Goal: Task Accomplishment & Management: Use online tool/utility

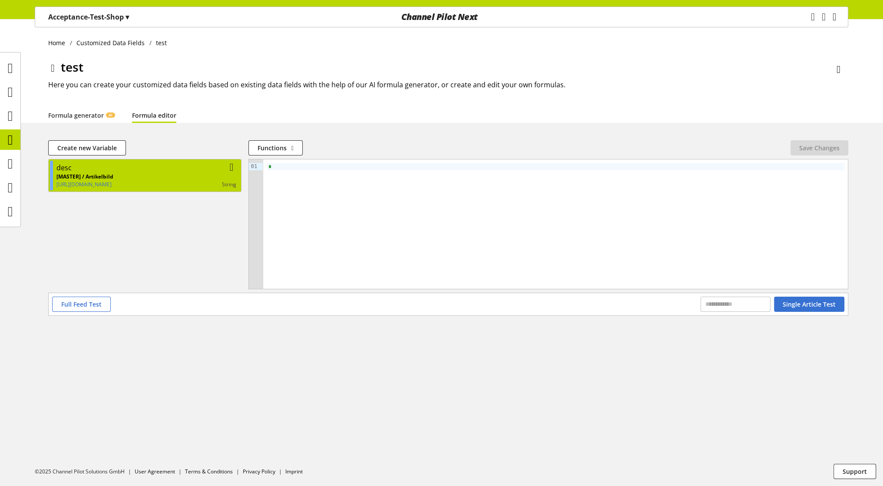
click at [113, 175] on p "[MASTER] / Artikelbild" at bounding box center [84, 177] width 57 height 8
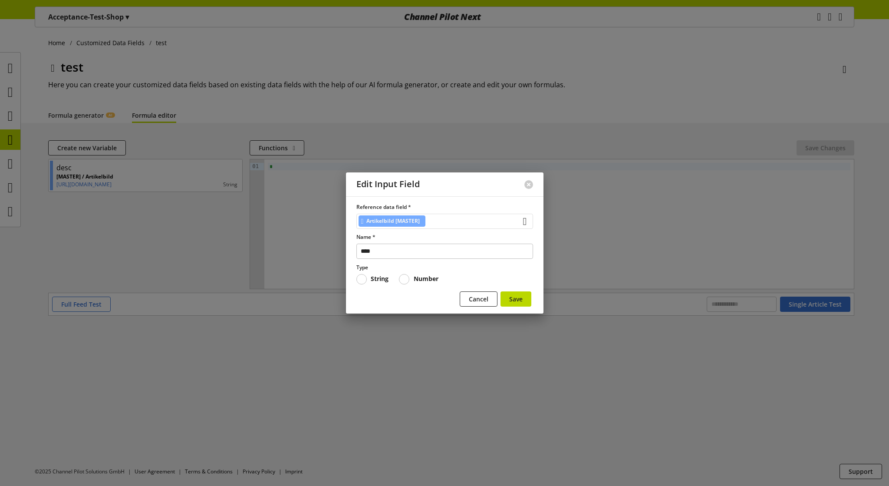
click at [468, 221] on div "Artikelbild [MASTER]" at bounding box center [444, 221] width 177 height 15
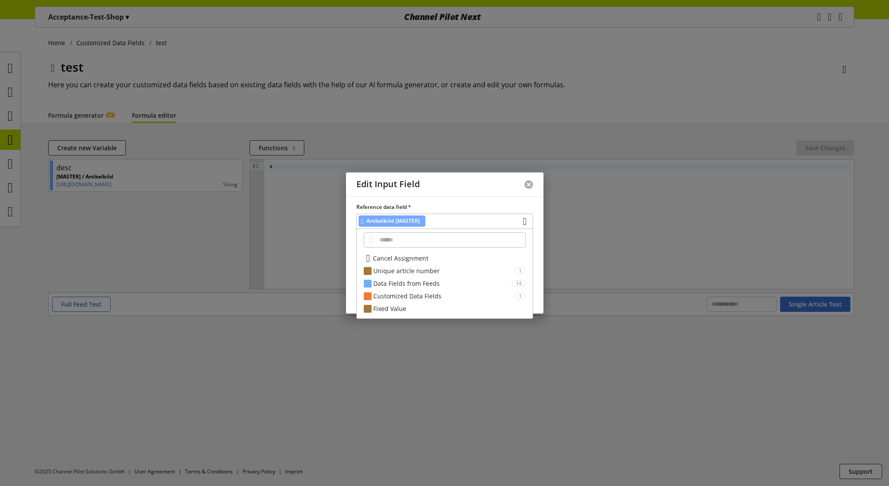
click at [526, 181] on button at bounding box center [528, 184] width 9 height 9
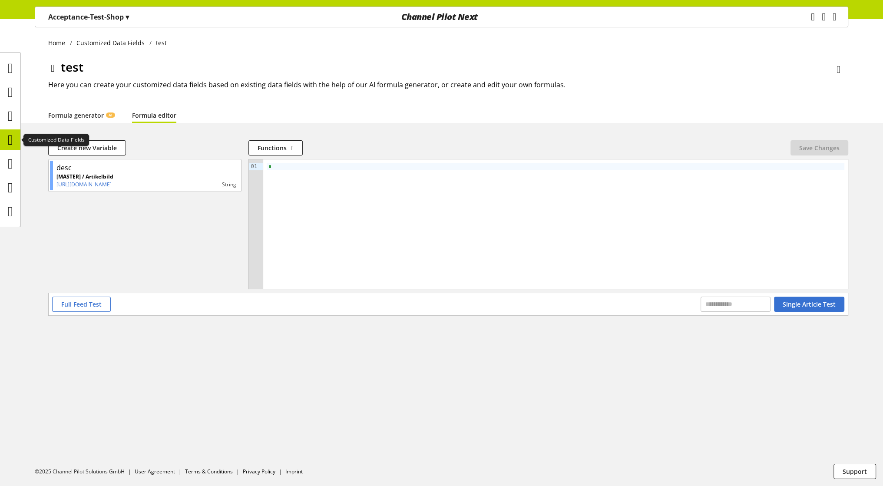
click at [10, 141] on icon at bounding box center [10, 139] width 5 height 17
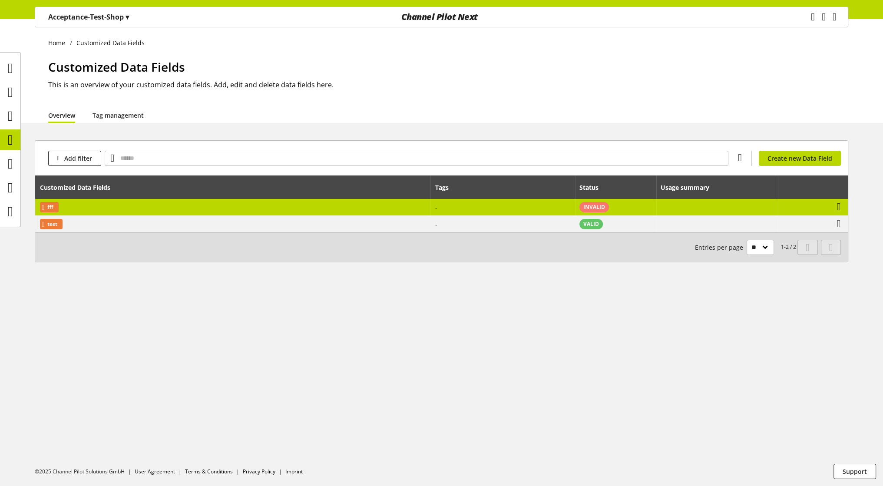
click at [109, 209] on td "fff" at bounding box center [232, 207] width 395 height 17
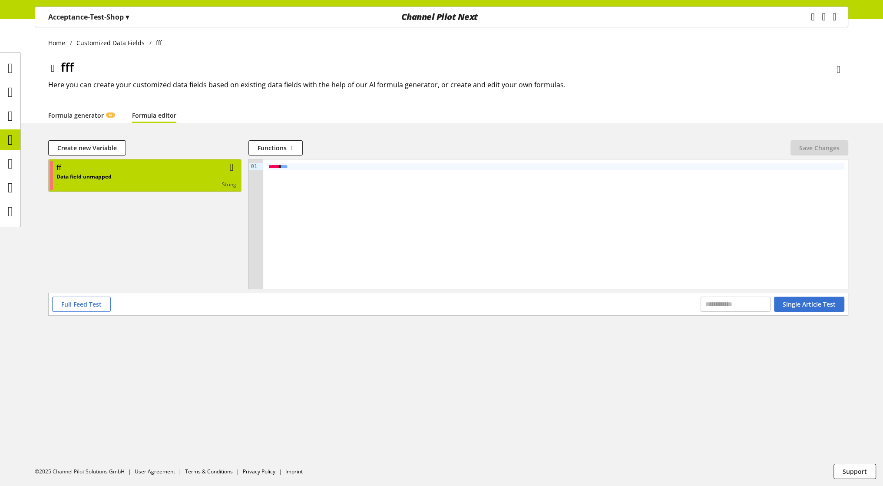
click at [140, 180] on div "Data field unmapped - string" at bounding box center [146, 181] width 180 height 16
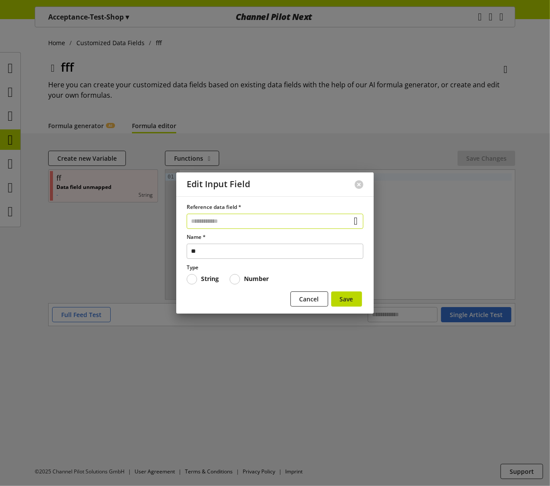
click at [269, 223] on input "text" at bounding box center [275, 221] width 177 height 15
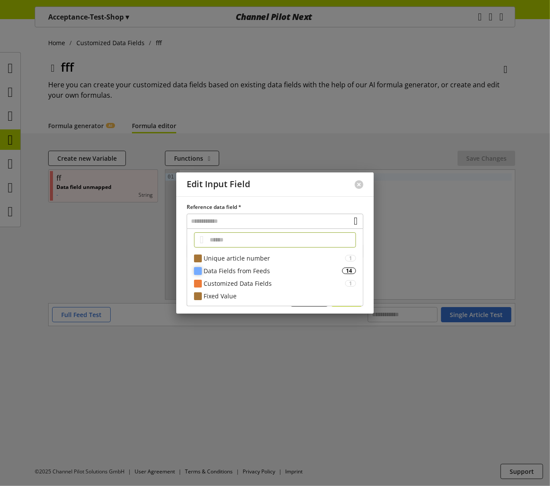
click at [239, 269] on div "Data Fields from Feeds" at bounding box center [273, 270] width 138 height 9
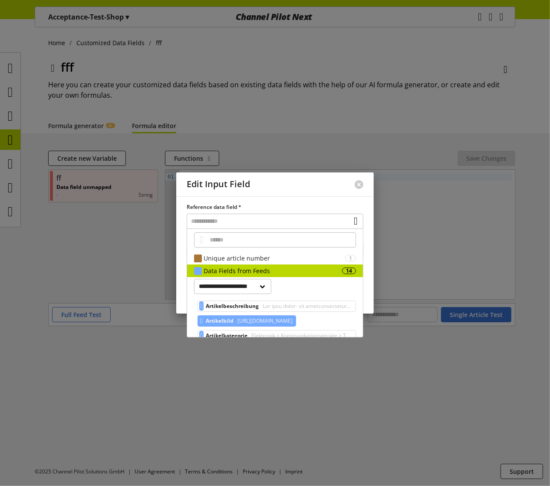
click at [221, 320] on span "Artikelbild" at bounding box center [220, 321] width 28 height 10
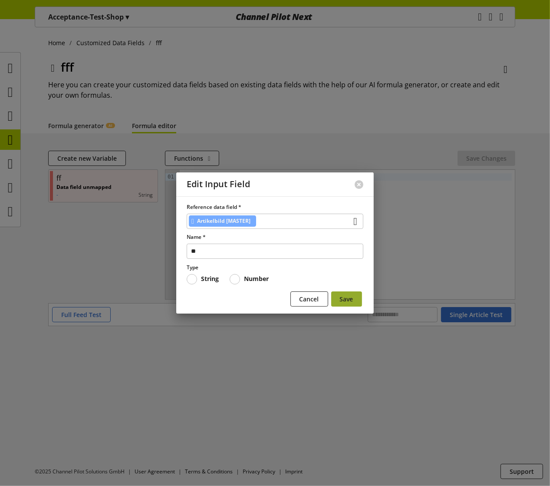
click at [354, 296] on button "Save" at bounding box center [346, 298] width 31 height 15
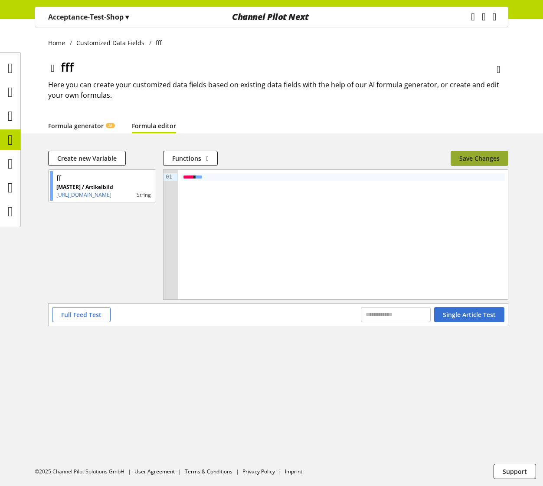
click at [471, 157] on span "Save Changes" at bounding box center [480, 158] width 40 height 9
click at [8, 136] on icon at bounding box center [10, 139] width 5 height 17
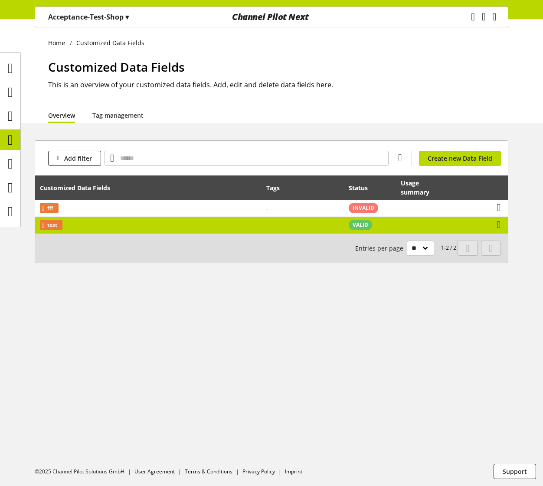
click at [94, 225] on td "test" at bounding box center [148, 225] width 227 height 16
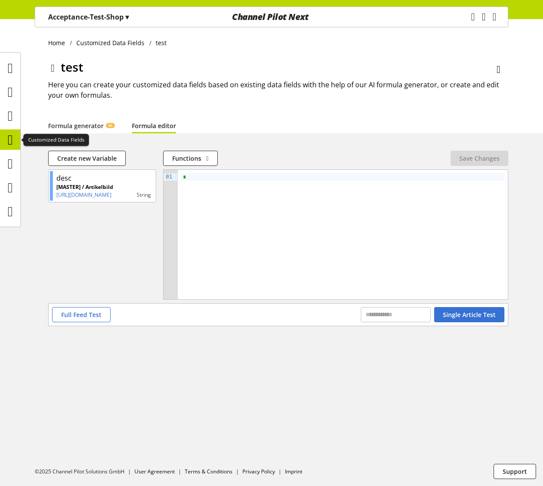
click at [10, 148] on icon at bounding box center [10, 139] width 5 height 17
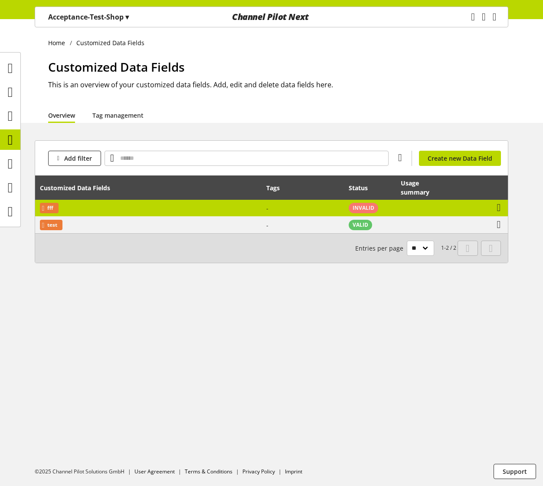
click at [82, 209] on td "fff" at bounding box center [148, 208] width 227 height 17
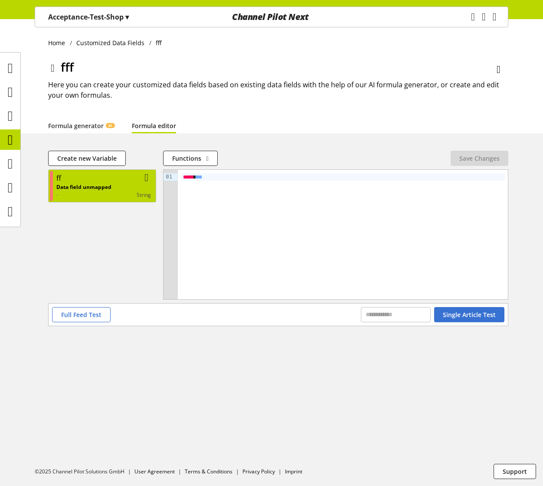
click at [109, 191] on p "Data field unmapped" at bounding box center [83, 187] width 55 height 8
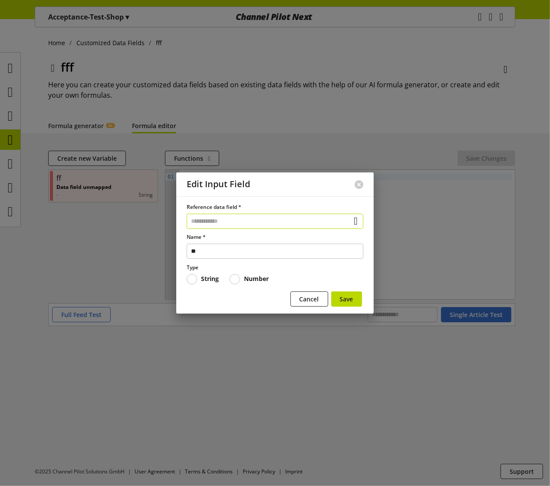
click at [238, 219] on input "text" at bounding box center [275, 221] width 177 height 15
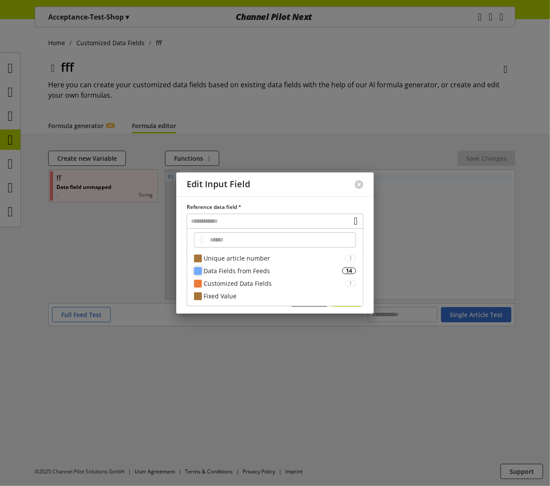
click at [237, 276] on div "Data Fields from Feeds 14" at bounding box center [275, 270] width 176 height 13
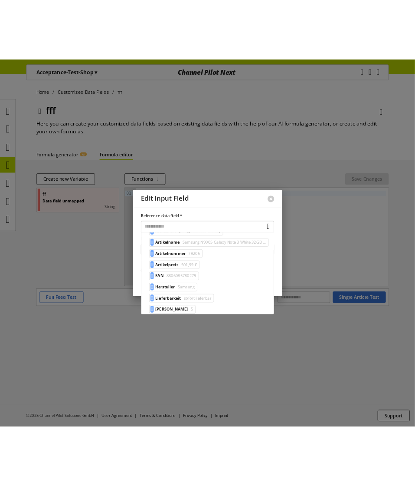
scroll to position [124, 0]
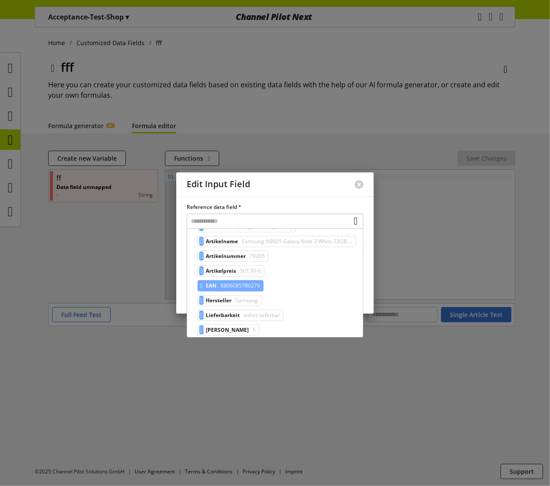
click at [224, 281] on span "8806085780279" at bounding box center [239, 285] width 41 height 10
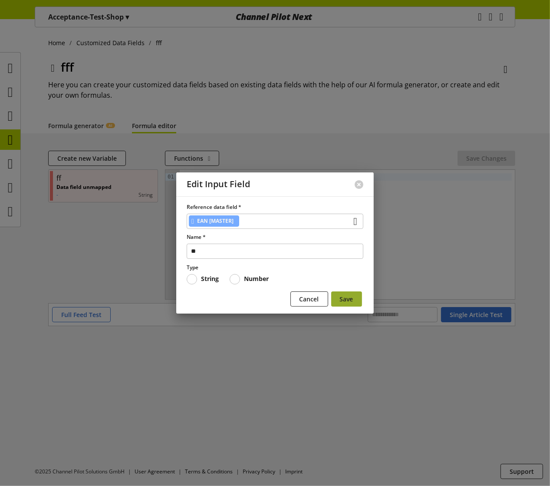
click at [340, 300] on span "Save" at bounding box center [346, 298] width 13 height 9
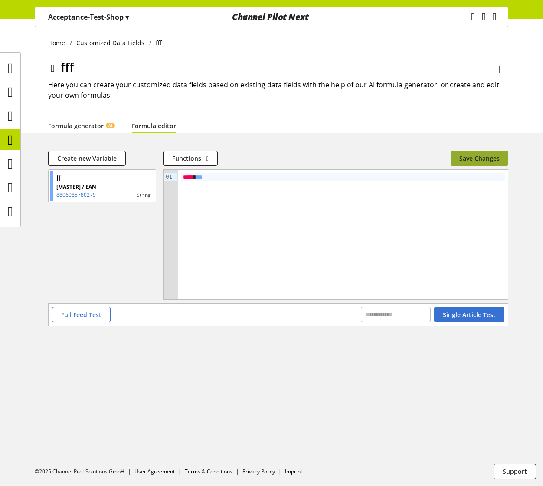
click at [469, 158] on span "Save Changes" at bounding box center [480, 158] width 40 height 9
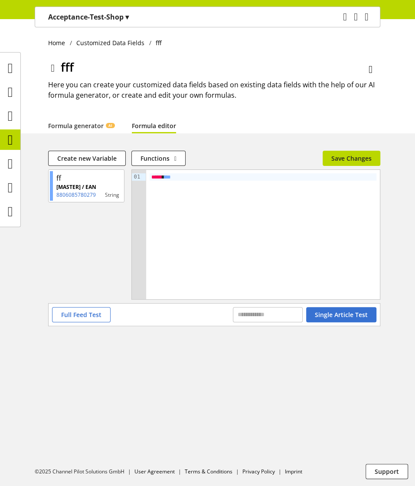
click at [296, 121] on div "Formula generator AI Formula editor" at bounding box center [214, 126] width 333 height 16
